Goal: Information Seeking & Learning: Learn about a topic

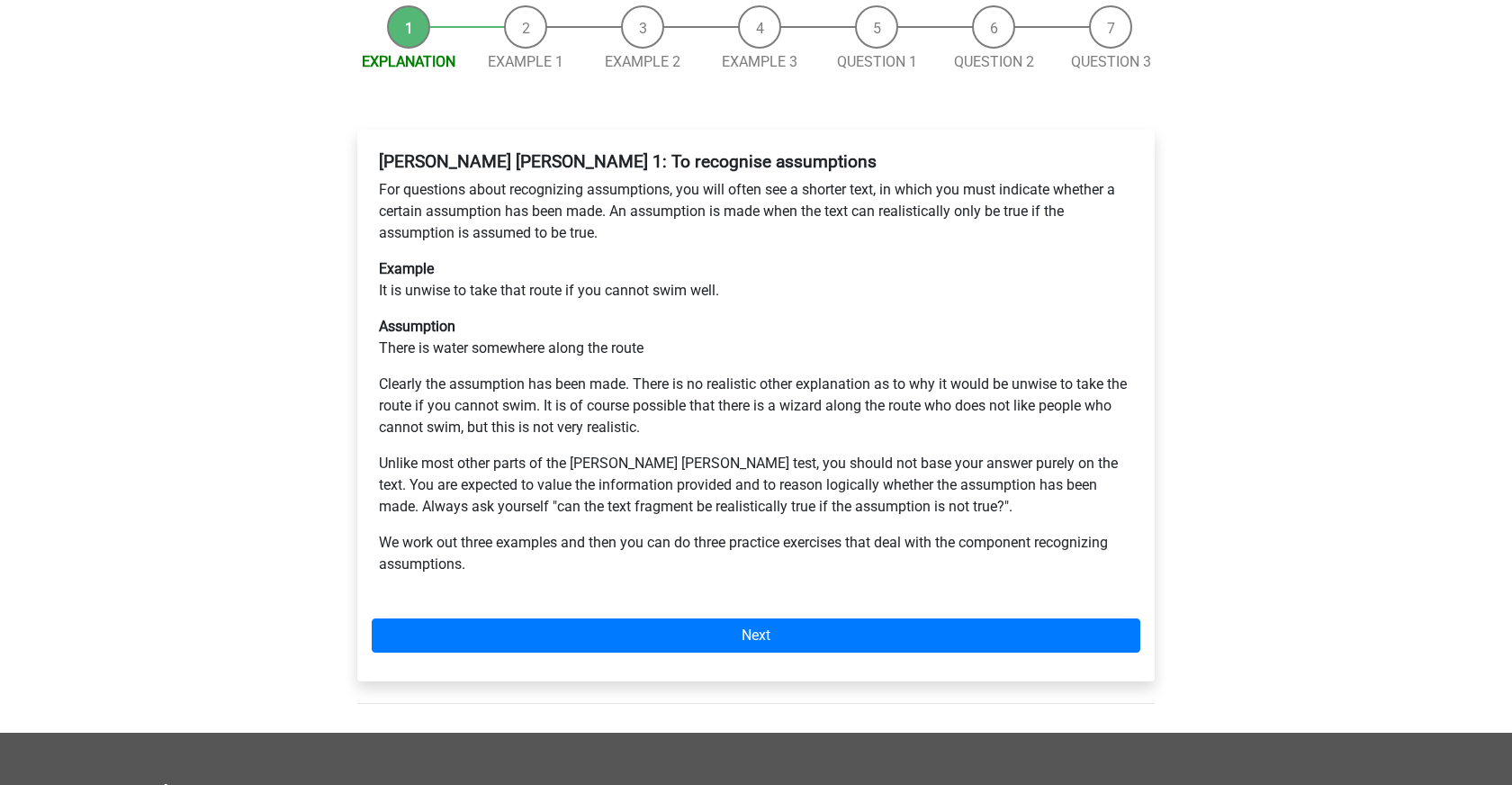
scroll to position [249, 0]
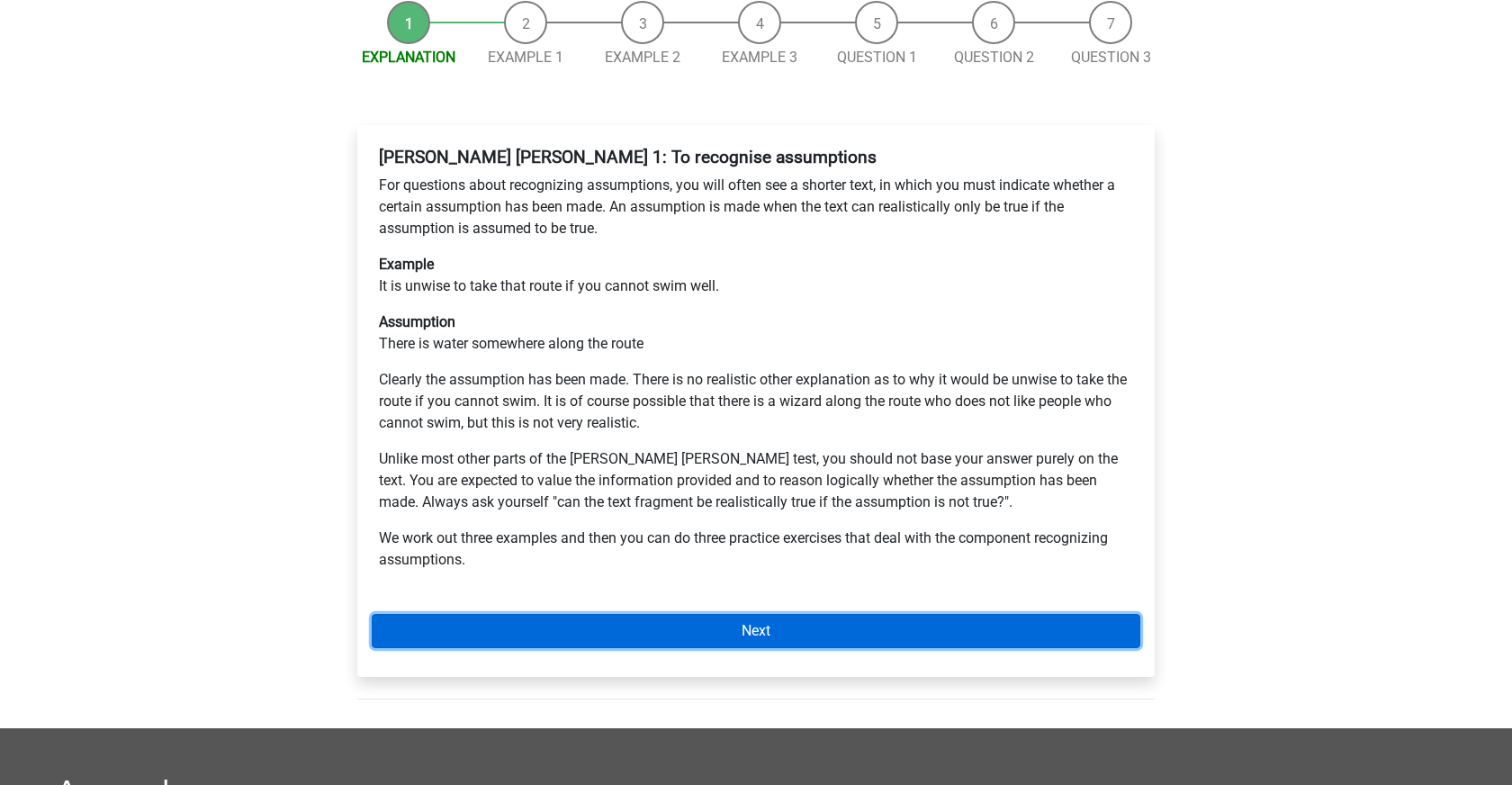
click at [943, 614] on link "Next" at bounding box center [756, 631] width 769 height 34
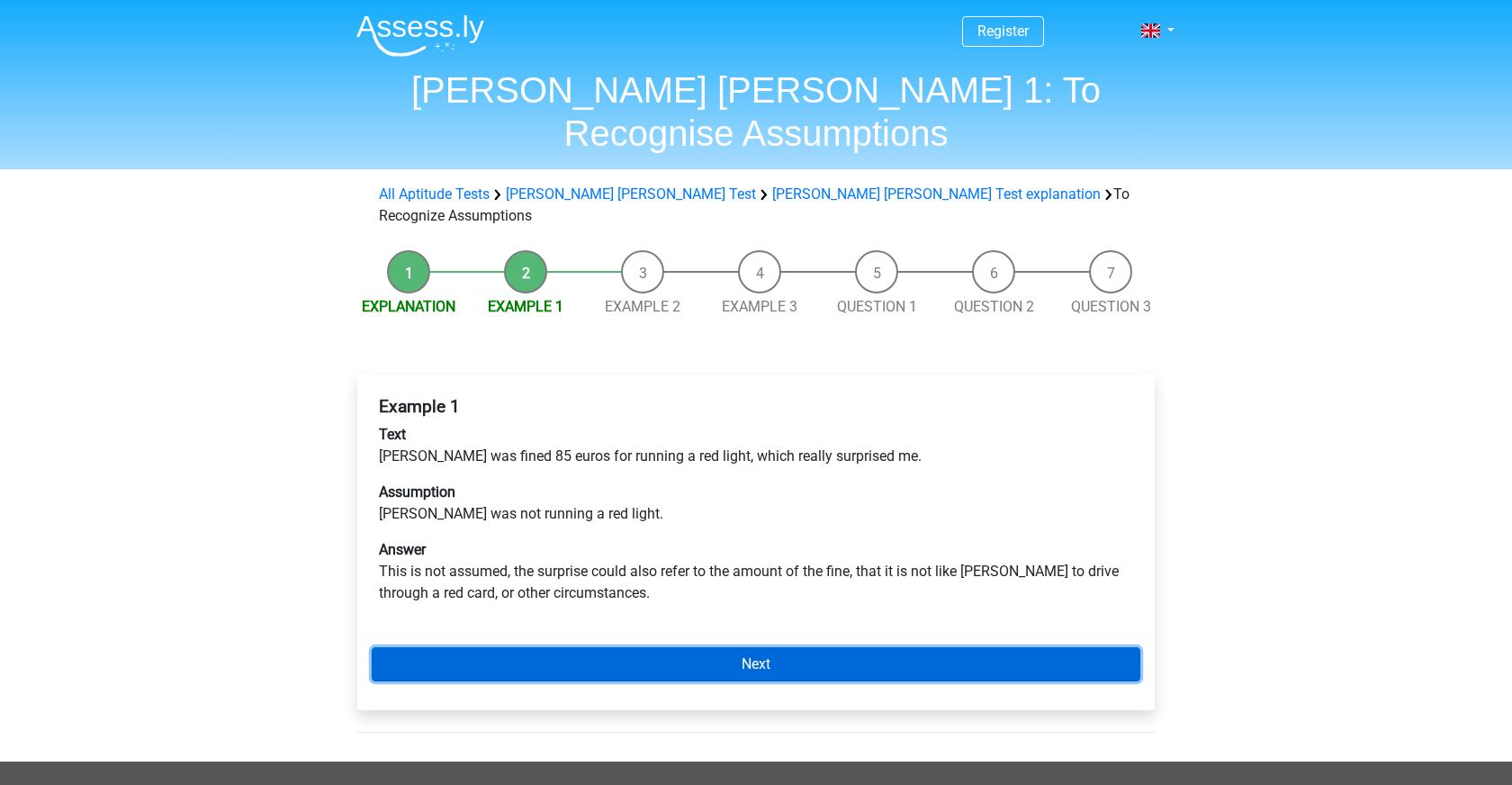
click at [924, 647] on link "Next" at bounding box center [756, 664] width 769 height 34
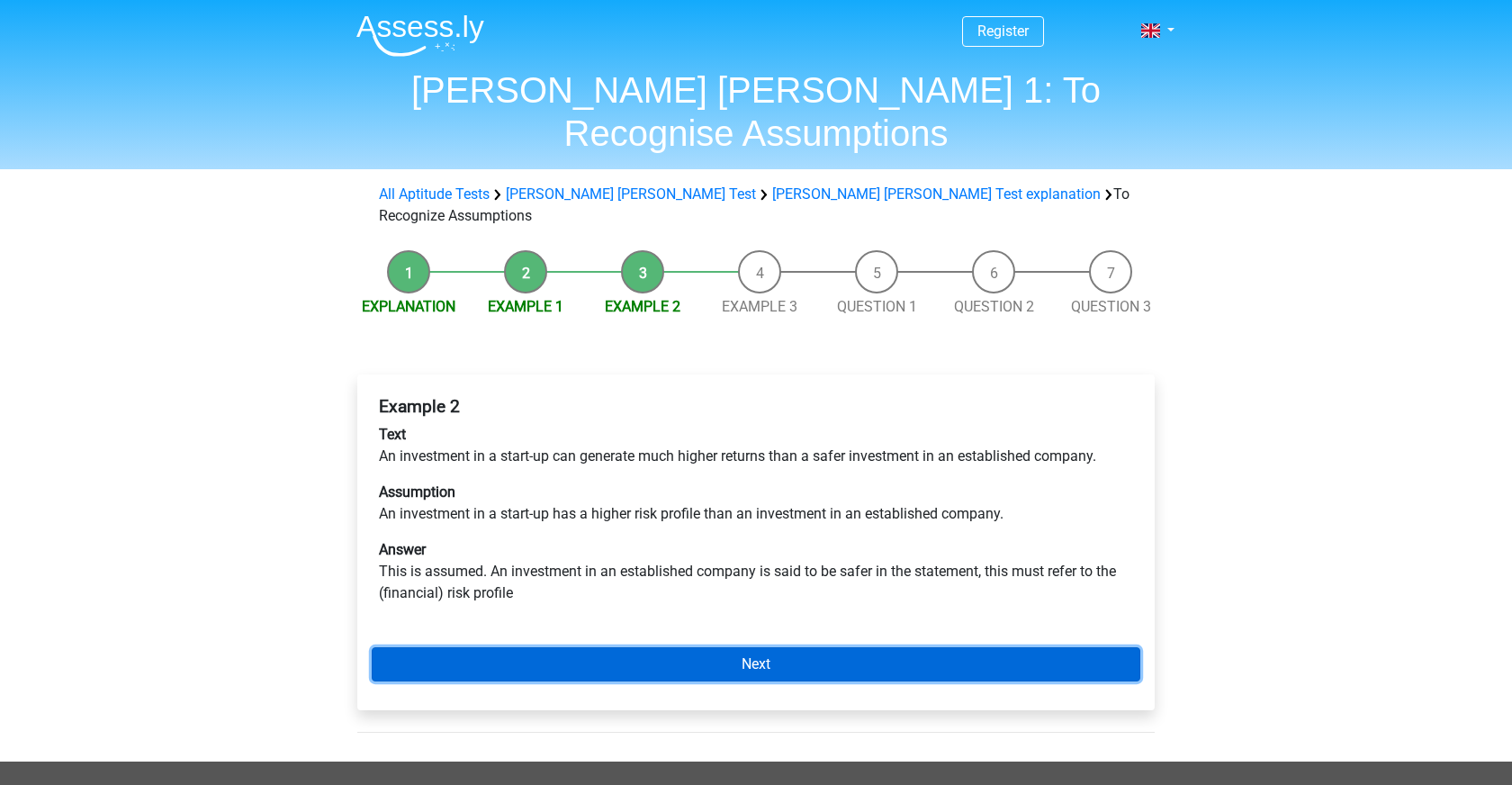
click at [918, 647] on link "Next" at bounding box center [756, 664] width 769 height 34
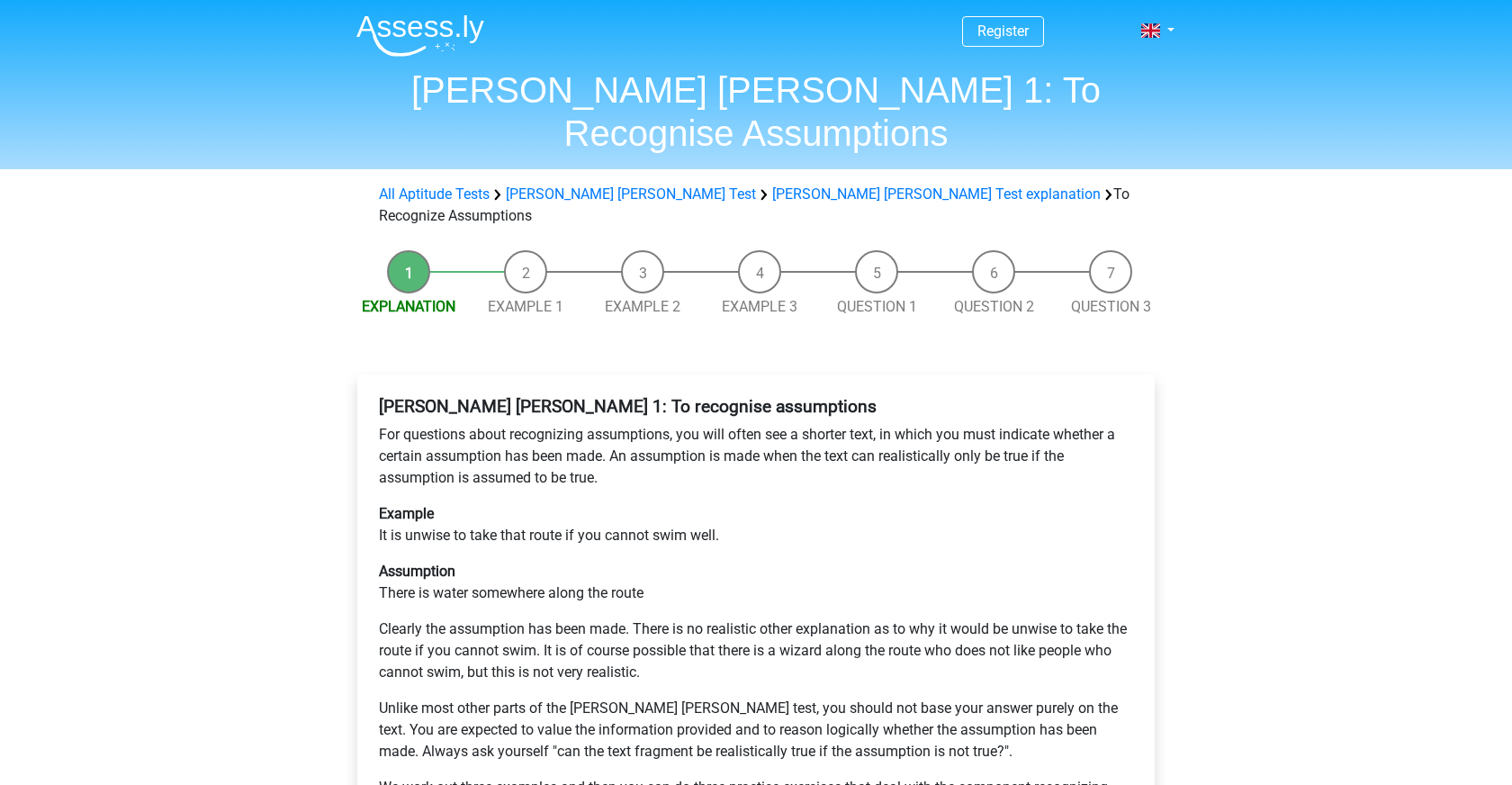
scroll to position [249, 0]
